Goal: Transaction & Acquisition: Book appointment/travel/reservation

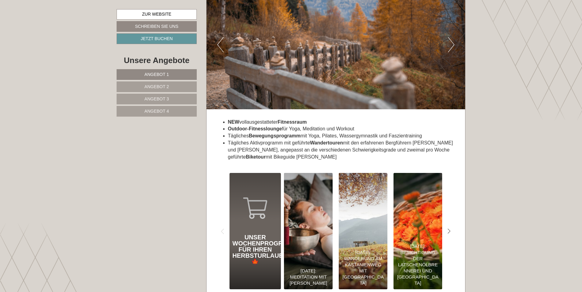
scroll to position [2480, 0]
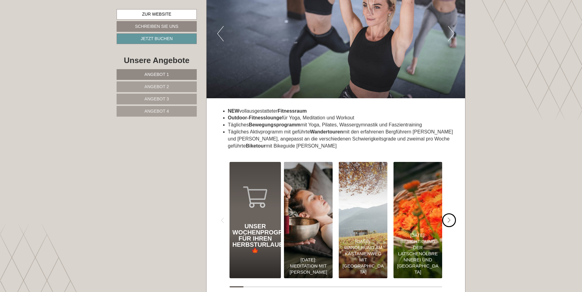
click at [449, 218] on icon "#gn-shop-3 .a-arrow { fill:05B8B3; }" at bounding box center [449, 221] width 3 height 6
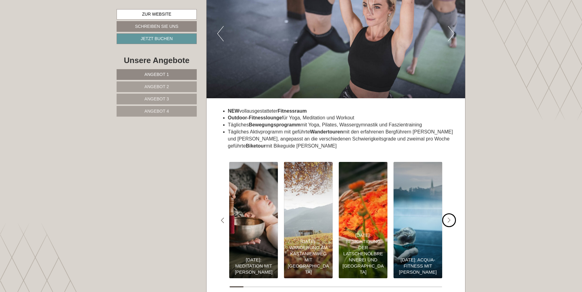
click at [449, 218] on icon "#gn-shop-3 .a-arrow { fill:05B8B3; }" at bounding box center [449, 221] width 3 height 6
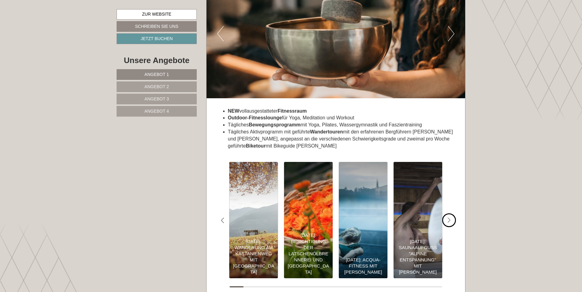
click at [449, 218] on icon "#gn-shop-3 .a-arrow { fill:05B8B3; }" at bounding box center [449, 221] width 3 height 6
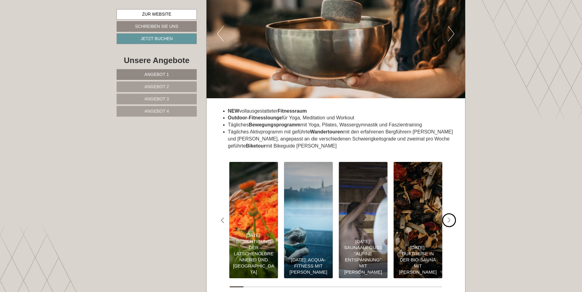
click at [449, 218] on icon "#gn-shop-3 .a-arrow { fill:05B8B3; }" at bounding box center [449, 221] width 3 height 6
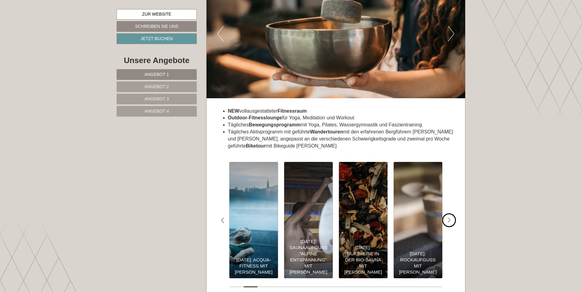
click at [449, 218] on icon "#gn-shop-3 .a-arrow { fill:05B8B3; }" at bounding box center [449, 221] width 3 height 6
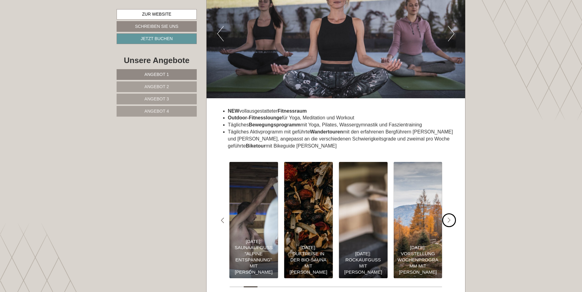
click at [449, 218] on icon "#gn-shop-3 .a-arrow { fill:05B8B3; }" at bounding box center [449, 221] width 3 height 6
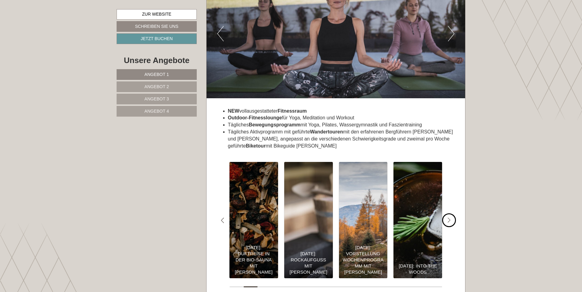
click at [449, 218] on icon "#gn-shop-3 .a-arrow { fill:05B8B3; }" at bounding box center [449, 221] width 3 height 6
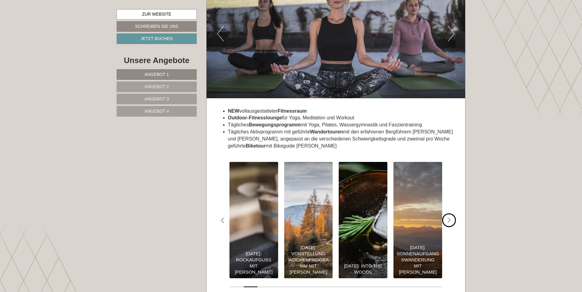
click at [449, 218] on icon "#gn-shop-3 .a-arrow { fill:05B8B3; }" at bounding box center [449, 221] width 3 height 6
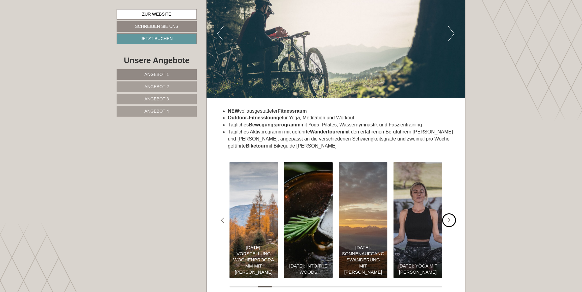
click at [449, 218] on icon "#gn-shop-3 .a-arrow { fill:05B8B3; }" at bounding box center [449, 221] width 3 height 6
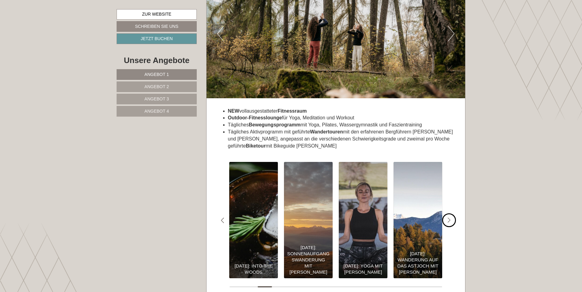
click at [449, 218] on icon "#gn-shop-3 .a-arrow { fill:05B8B3; }" at bounding box center [449, 221] width 3 height 6
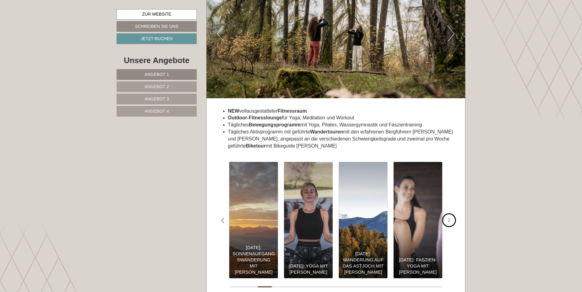
click at [449, 218] on icon "#gn-shop-3 .a-arrow { fill:05B8B3; }" at bounding box center [449, 221] width 3 height 6
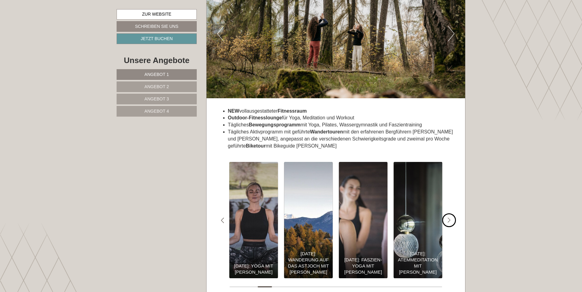
click at [449, 218] on icon "#gn-shop-3 .a-arrow { fill:05B8B3; }" at bounding box center [449, 221] width 3 height 6
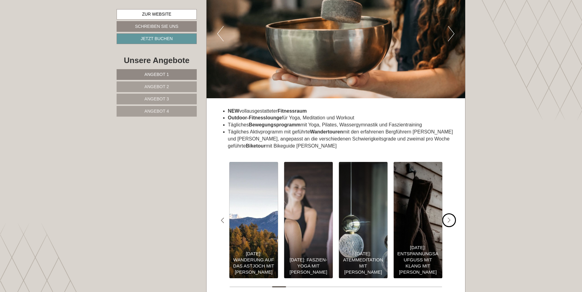
click at [449, 218] on icon "#gn-shop-3 .a-arrow { fill:05B8B3; }" at bounding box center [449, 221] width 3 height 6
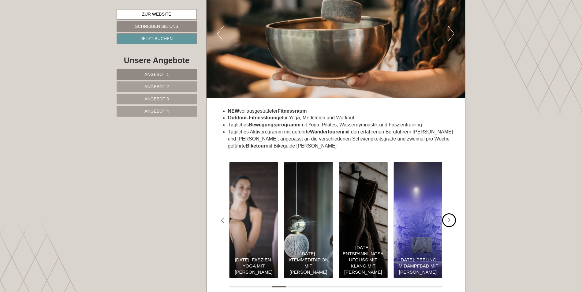
click at [449, 218] on icon "#gn-shop-3 .a-arrow { fill:05B8B3; }" at bounding box center [449, 221] width 3 height 6
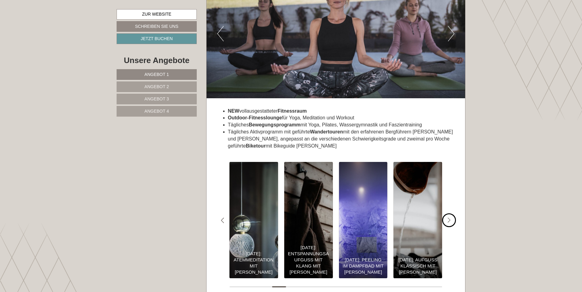
click at [449, 218] on icon "#gn-shop-3 .a-arrow { fill:05B8B3; }" at bounding box center [449, 221] width 3 height 6
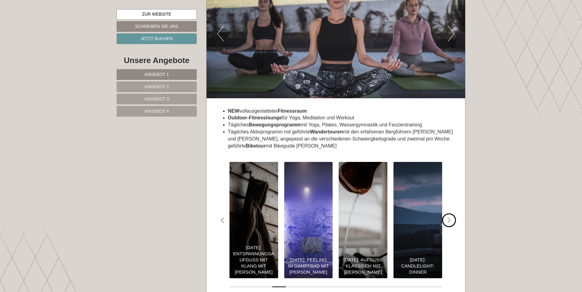
click at [449, 218] on icon "#gn-shop-3 .a-arrow { fill:05B8B3; }" at bounding box center [449, 221] width 3 height 6
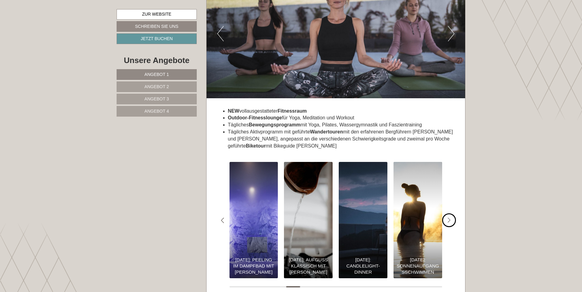
click at [449, 218] on icon "#gn-shop-3 .a-arrow { fill:05B8B3; }" at bounding box center [449, 221] width 3 height 6
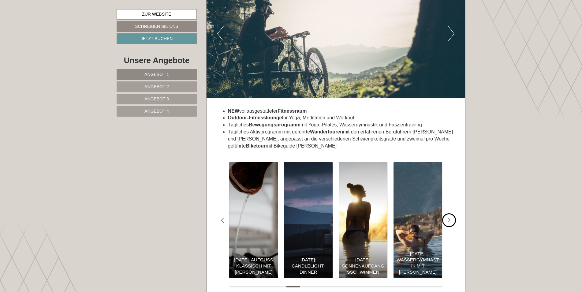
click at [449, 218] on icon "#gn-shop-3 .a-arrow { fill:05B8B3; }" at bounding box center [449, 221] width 3 height 6
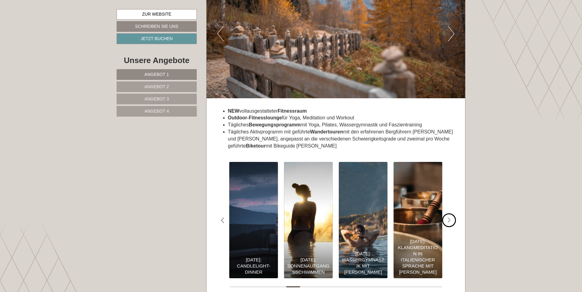
click at [449, 218] on icon "#gn-shop-3 .a-arrow { fill:05B8B3; }" at bounding box center [449, 221] width 3 height 6
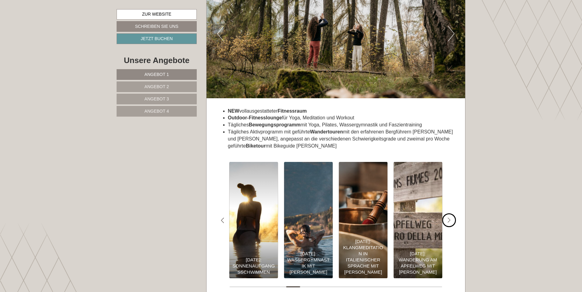
click at [449, 218] on icon "#gn-shop-3 .a-arrow { fill:05B8B3; }" at bounding box center [449, 221] width 3 height 6
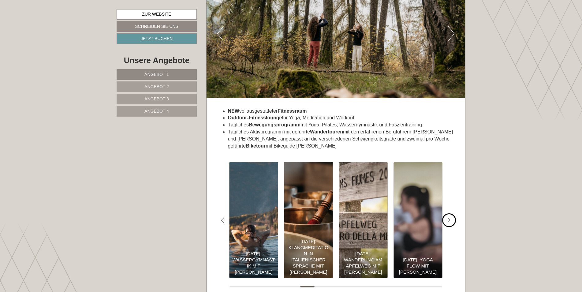
click at [449, 218] on icon "#gn-shop-3 .a-arrow { fill:05B8B3; }" at bounding box center [449, 221] width 3 height 6
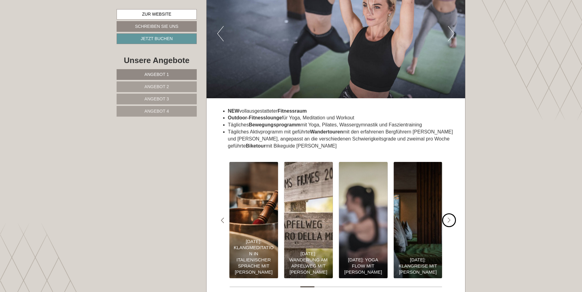
click at [449, 218] on icon "#gn-shop-3 .a-arrow { fill:05B8B3; }" at bounding box center [449, 221] width 3 height 6
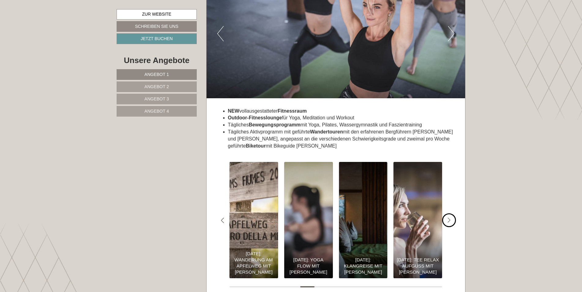
click at [449, 218] on icon "#gn-shop-3 .a-arrow { fill:05B8B3; }" at bounding box center [449, 221] width 3 height 6
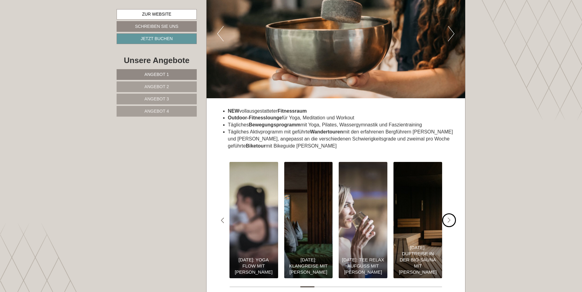
click at [449, 218] on icon "#gn-shop-3 .a-arrow { fill:05B8B3; }" at bounding box center [449, 221] width 3 height 6
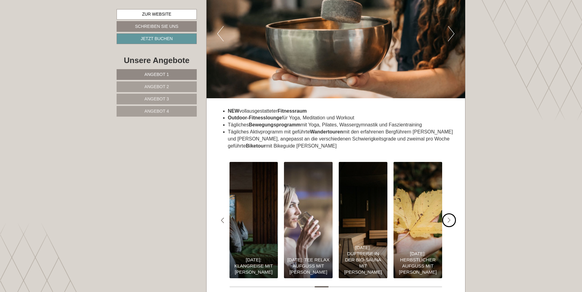
click at [449, 218] on icon "#gn-shop-3 .a-arrow { fill:05B8B3; }" at bounding box center [449, 221] width 3 height 6
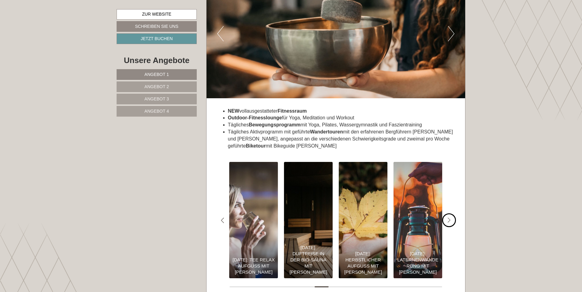
click at [449, 218] on icon "#gn-shop-3 .a-arrow { fill:05B8B3; }" at bounding box center [449, 221] width 3 height 6
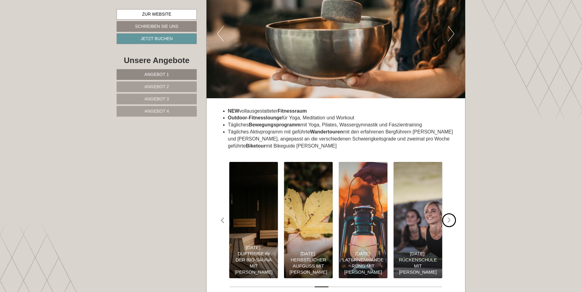
click at [449, 218] on icon "#gn-shop-3 .a-arrow { fill:05B8B3; }" at bounding box center [449, 221] width 3 height 6
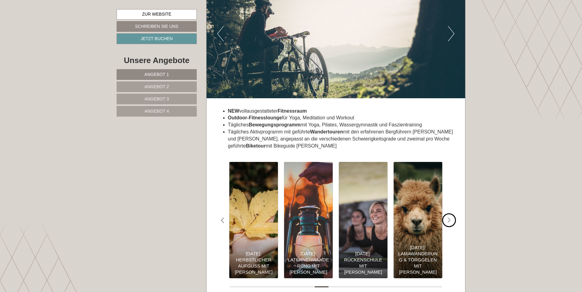
click at [449, 218] on icon "#gn-shop-3 .a-arrow { fill:05B8B3; }" at bounding box center [449, 221] width 3 height 6
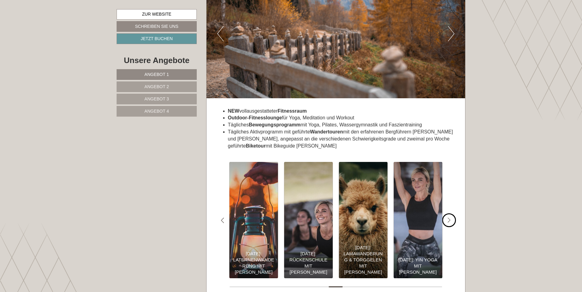
click at [448, 218] on icon "#gn-shop-3 .a-arrow { fill:05B8B3; }" at bounding box center [449, 221] width 3 height 6
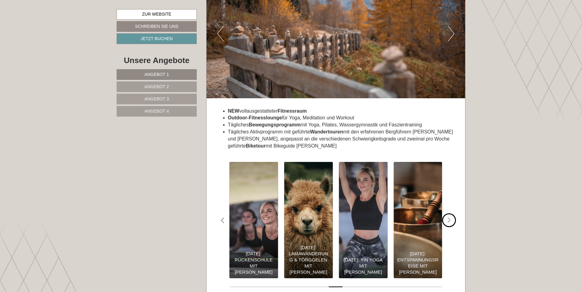
click at [448, 218] on icon "#gn-shop-3 .a-arrow { fill:05B8B3; }" at bounding box center [449, 221] width 3 height 6
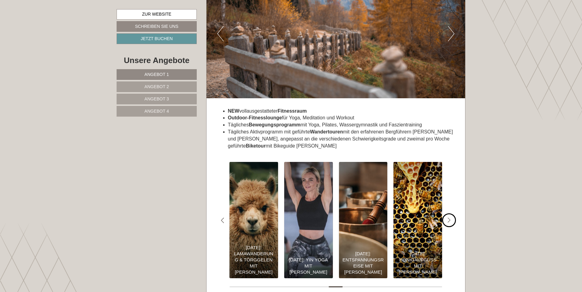
click at [448, 218] on icon "#gn-shop-3 .a-arrow { fill:05B8B3; }" at bounding box center [449, 221] width 3 height 6
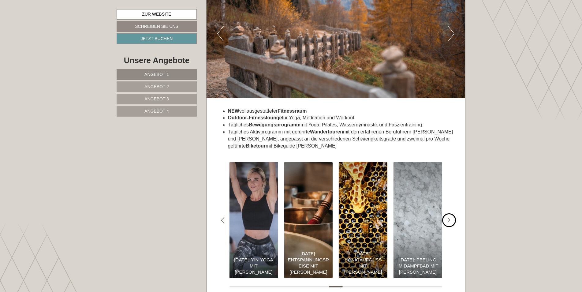
click at [448, 218] on icon "#gn-shop-3 .a-arrow { fill:05B8B3; }" at bounding box center [449, 221] width 3 height 6
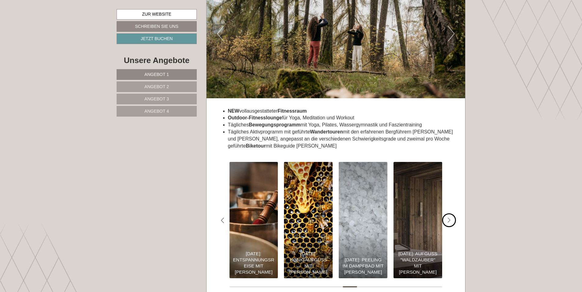
click at [448, 218] on icon "#gn-shop-3 .a-arrow { fill:05B8B3; }" at bounding box center [449, 221] width 3 height 6
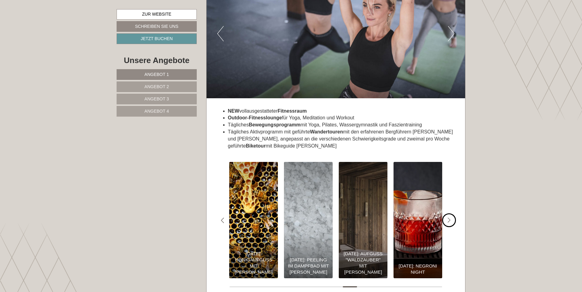
click at [448, 218] on icon "#gn-shop-3 .a-arrow { fill:05B8B3; }" at bounding box center [449, 221] width 3 height 6
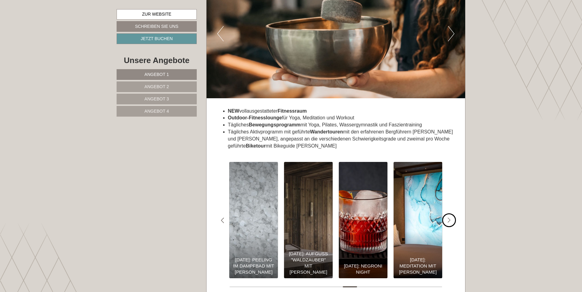
click at [448, 218] on icon "#gn-shop-3 .a-arrow { fill:05B8B3; }" at bounding box center [449, 221] width 3 height 6
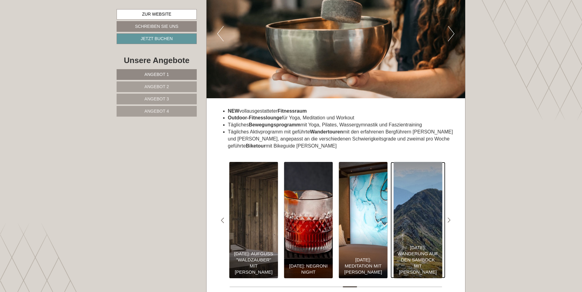
click at [423, 246] on div "[DATE]: Wanderung auf den Sambock mit [PERSON_NAME]" at bounding box center [418, 260] width 43 height 31
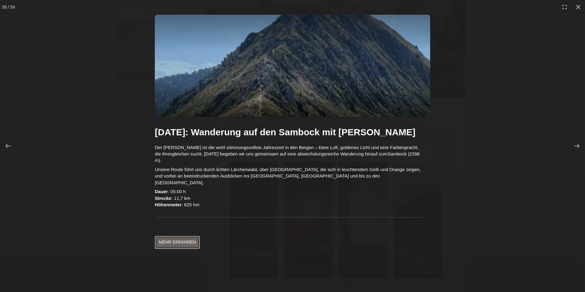
click at [186, 236] on link "Mehr erfahren" at bounding box center [177, 242] width 45 height 13
click at [580, 7] on icon at bounding box center [579, 7] width 6 height 6
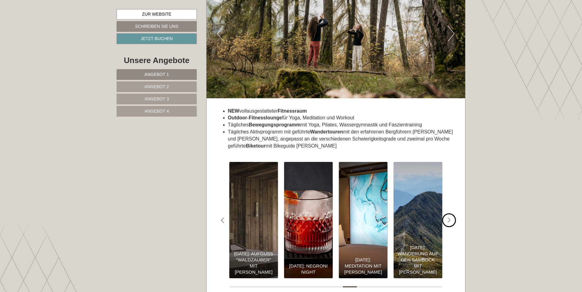
click at [450, 218] on icon "Next slide" at bounding box center [449, 221] width 3 height 6
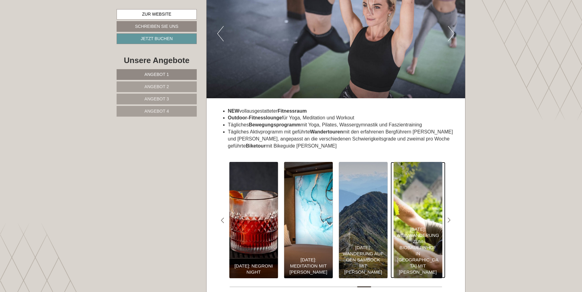
click at [426, 243] on div "[DATE]: Weinwanderung zum Biobauernhof in [GEOGRAPHIC_DATA] mit [PERSON_NAME]" at bounding box center [418, 250] width 43 height 49
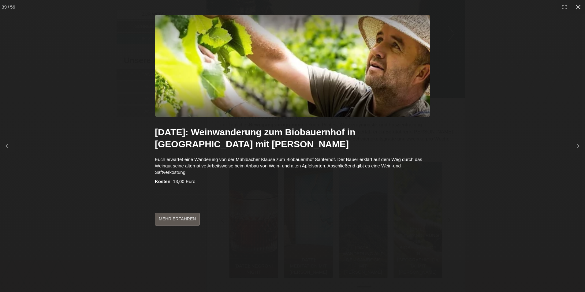
click at [578, 6] on icon at bounding box center [578, 7] width 5 height 5
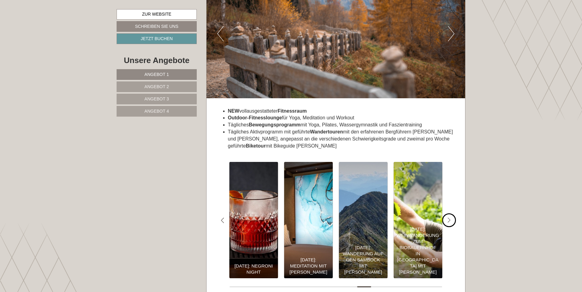
click at [450, 218] on icon "Next slide" at bounding box center [449, 221] width 3 height 6
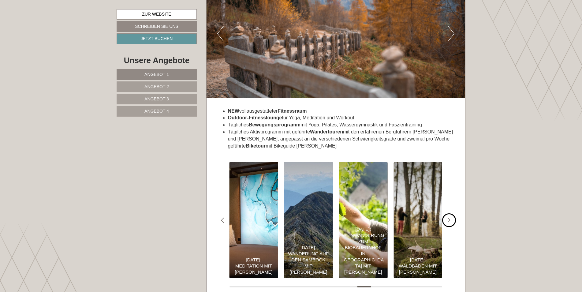
click at [450, 218] on icon "Next slide" at bounding box center [449, 221] width 3 height 6
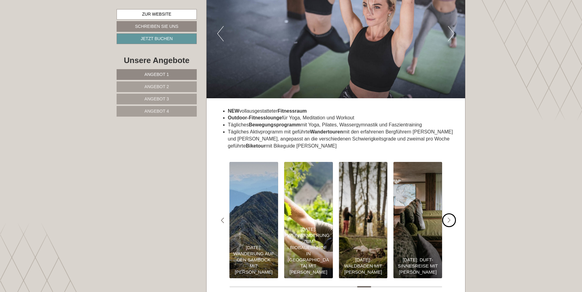
click at [449, 218] on icon "Next slide" at bounding box center [449, 221] width 3 height 6
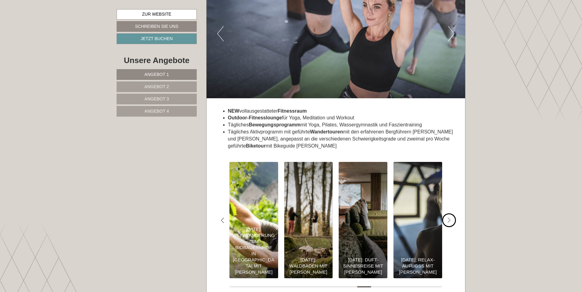
click at [449, 218] on icon "Next slide" at bounding box center [449, 221] width 3 height 6
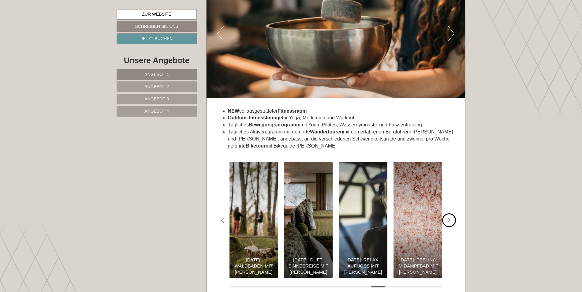
click at [449, 218] on icon "Next slide" at bounding box center [449, 221] width 3 height 6
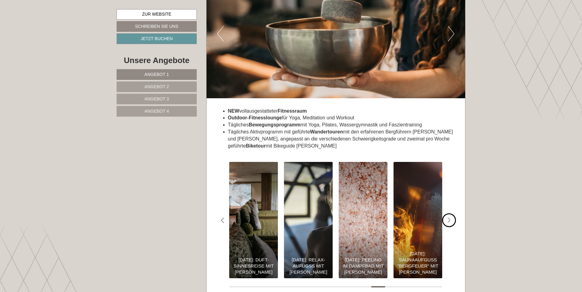
click at [449, 218] on icon "Next slide" at bounding box center [449, 221] width 3 height 6
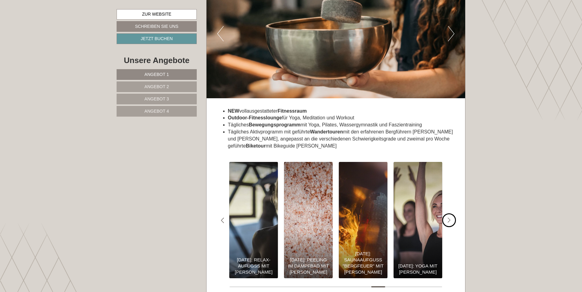
click at [449, 218] on icon "Next slide" at bounding box center [449, 221] width 3 height 6
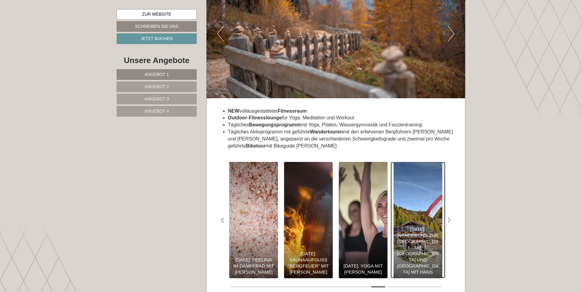
click at [425, 229] on div "[DATE]: Wanderung zur [GEOGRAPHIC_DATA], [GEOGRAPHIC_DATA] und [GEOGRAPHIC_DATA…" at bounding box center [418, 250] width 43 height 49
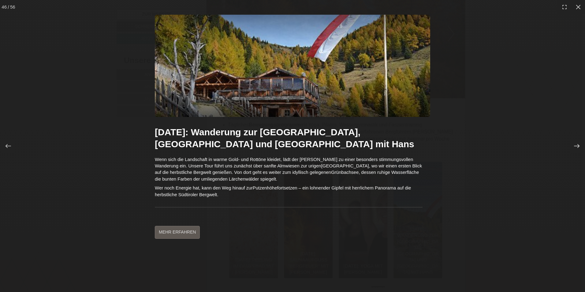
click at [577, 147] on icon at bounding box center [577, 146] width 6 height 6
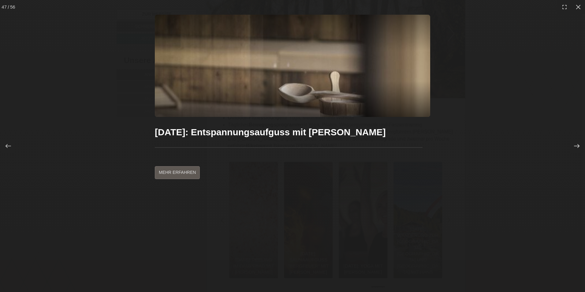
click at [577, 147] on icon at bounding box center [577, 146] width 6 height 6
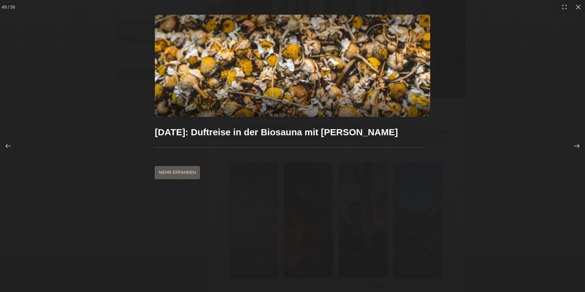
click at [577, 146] on icon at bounding box center [577, 146] width 6 height 6
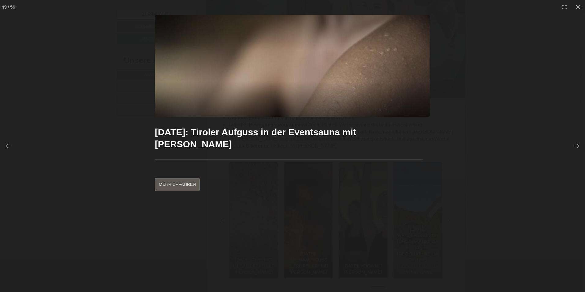
click at [577, 146] on icon at bounding box center [577, 146] width 6 height 6
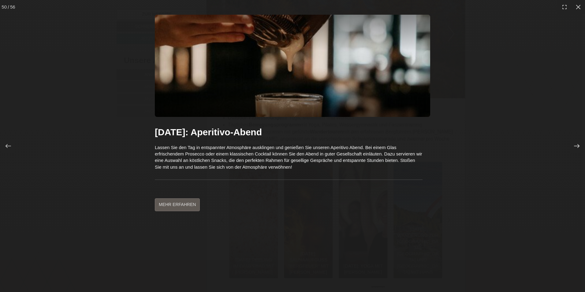
click at [575, 145] on icon at bounding box center [577, 146] width 6 height 6
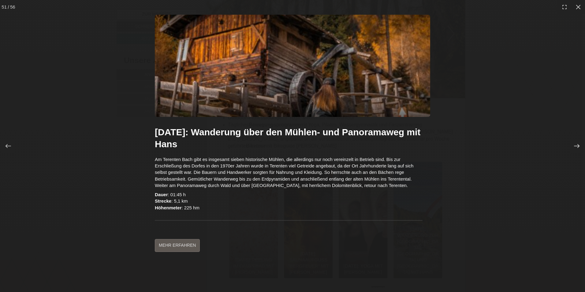
click at [575, 144] on icon at bounding box center [577, 146] width 6 height 6
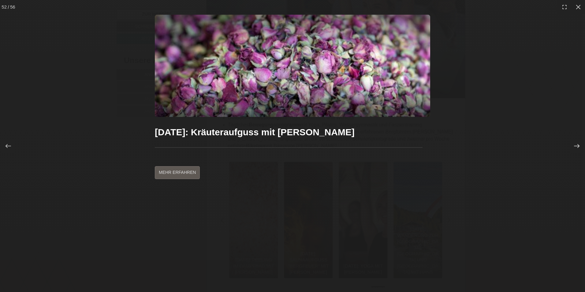
click at [575, 144] on icon at bounding box center [577, 146] width 6 height 6
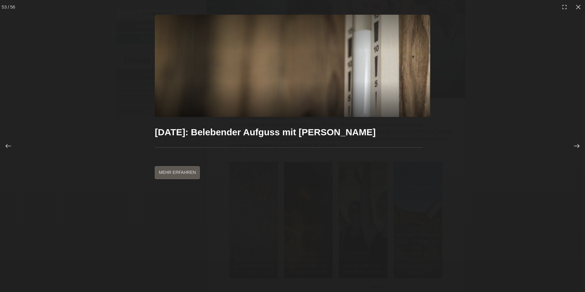
click at [575, 144] on icon at bounding box center [577, 146] width 6 height 6
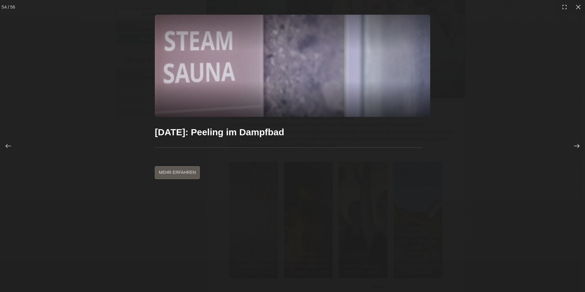
click at [575, 144] on icon at bounding box center [577, 146] width 6 height 6
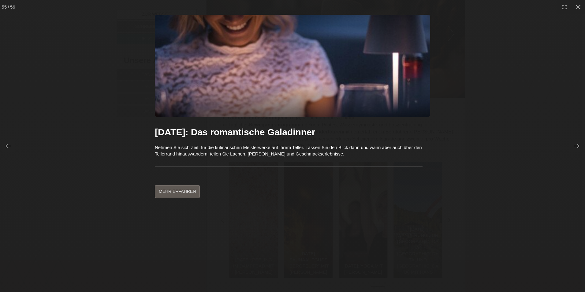
click at [575, 144] on icon at bounding box center [577, 146] width 6 height 6
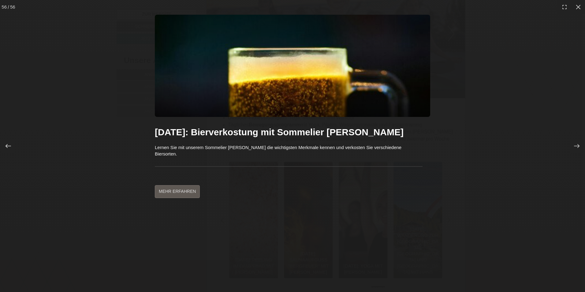
click at [9, 145] on icon at bounding box center [8, 146] width 6 height 6
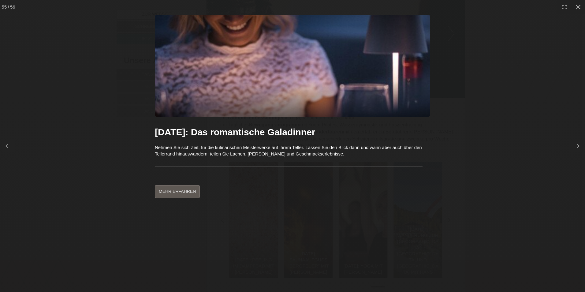
click at [578, 146] on icon at bounding box center [577, 146] width 6 height 6
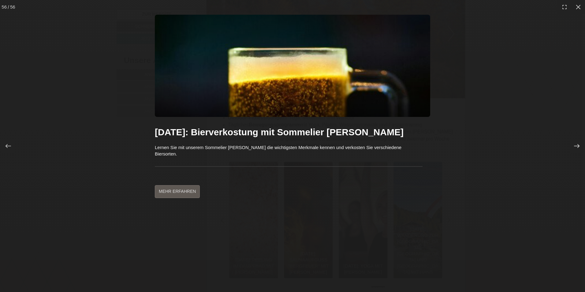
click at [578, 144] on icon at bounding box center [577, 146] width 6 height 6
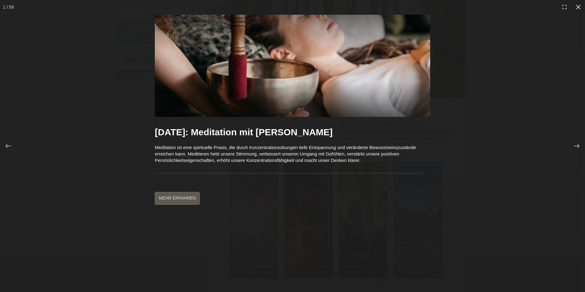
click at [577, 6] on icon at bounding box center [578, 7] width 5 height 5
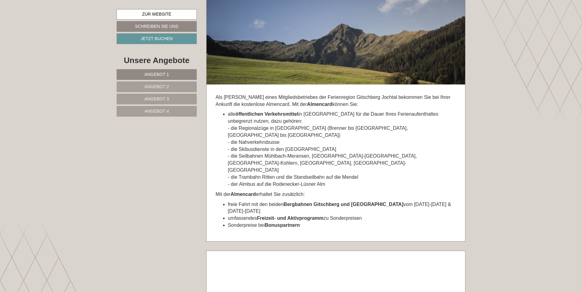
scroll to position [2870, 0]
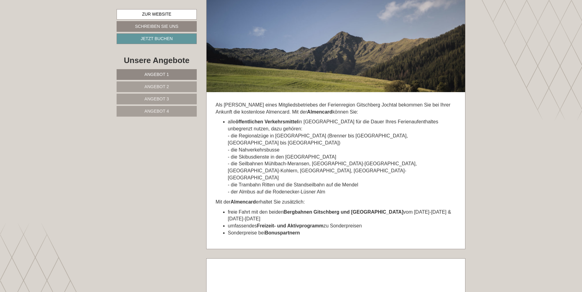
click at [163, 111] on span "Angebot 4" at bounding box center [156, 111] width 24 height 5
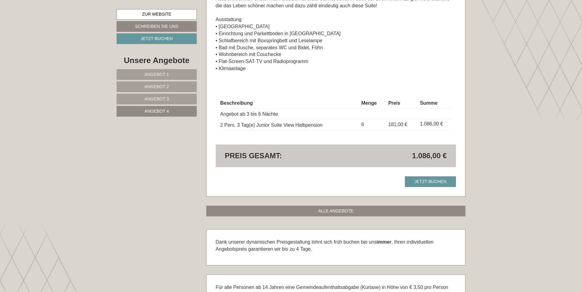
scroll to position [458, 0]
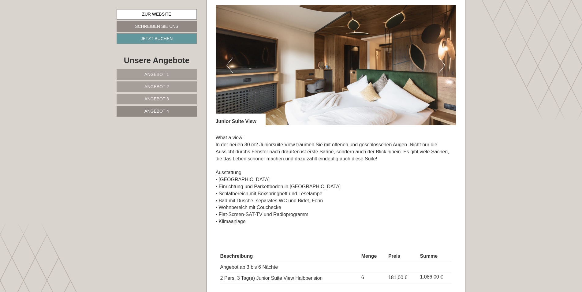
click at [171, 98] on link "Angebot 3" at bounding box center [157, 99] width 80 height 11
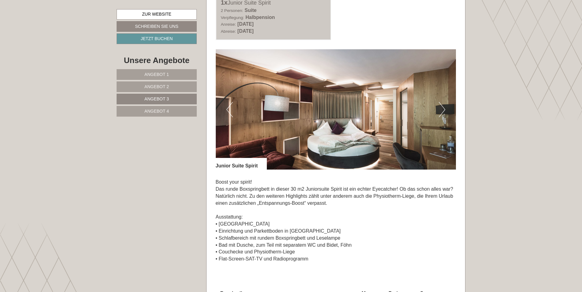
scroll to position [397, 0]
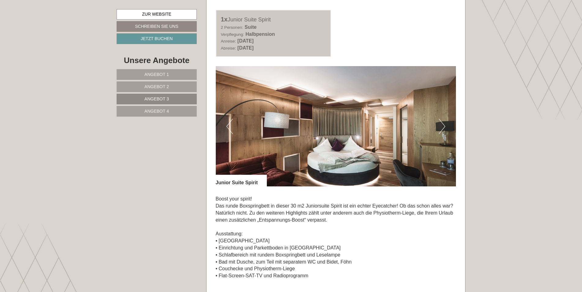
click at [443, 126] on button "Next" at bounding box center [442, 126] width 6 height 15
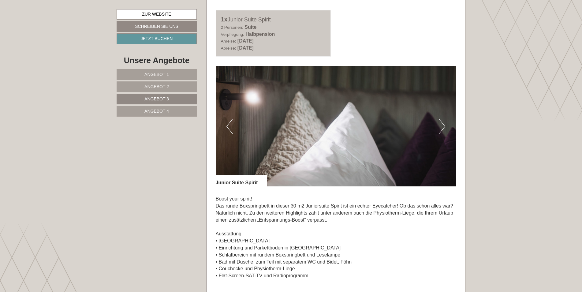
click at [443, 126] on button "Next" at bounding box center [442, 126] width 6 height 15
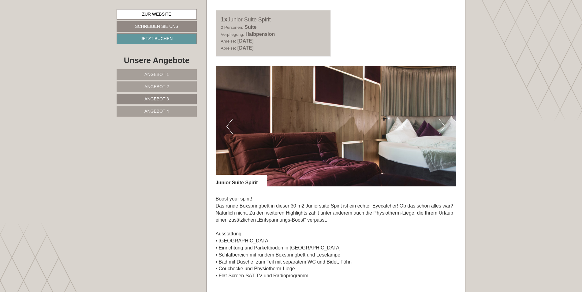
click at [443, 125] on button "Next" at bounding box center [442, 126] width 6 height 15
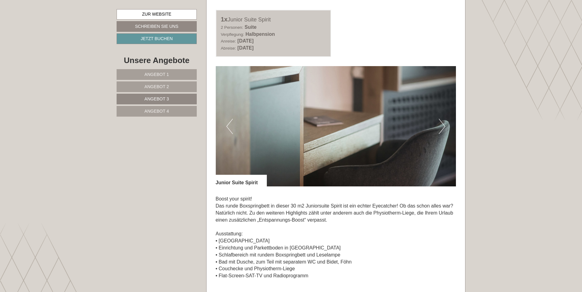
click at [443, 125] on button "Next" at bounding box center [442, 126] width 6 height 15
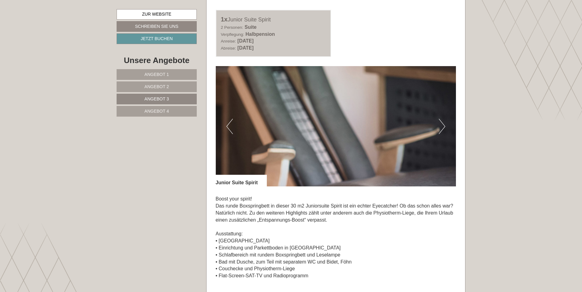
click at [443, 125] on button "Next" at bounding box center [442, 126] width 6 height 15
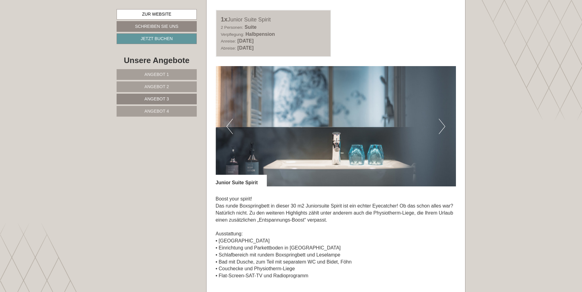
click at [443, 125] on button "Next" at bounding box center [442, 126] width 6 height 15
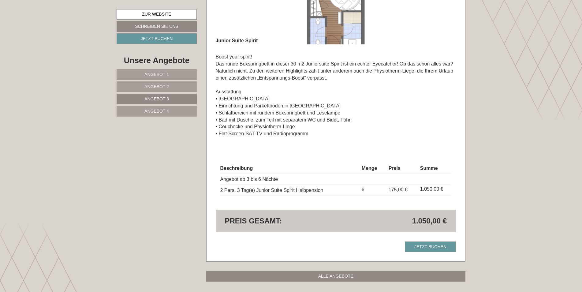
scroll to position [550, 0]
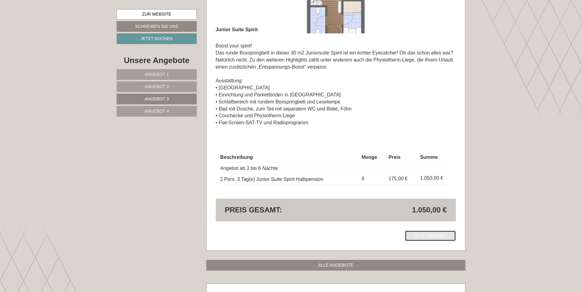
click at [416, 236] on link "Jetzt buchen" at bounding box center [430, 236] width 51 height 11
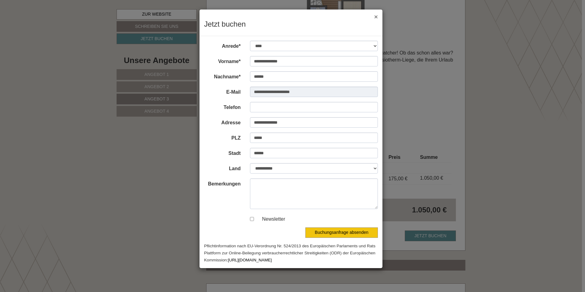
click at [375, 17] on button "×" at bounding box center [376, 16] width 4 height 6
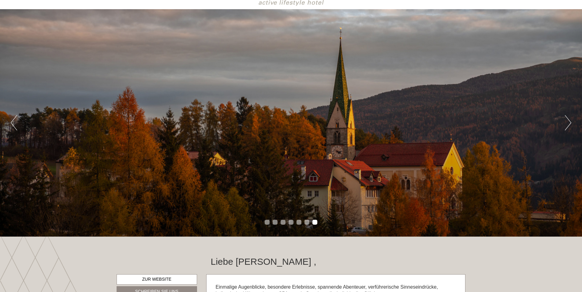
scroll to position [0, 0]
